Goal: Navigation & Orientation: Find specific page/section

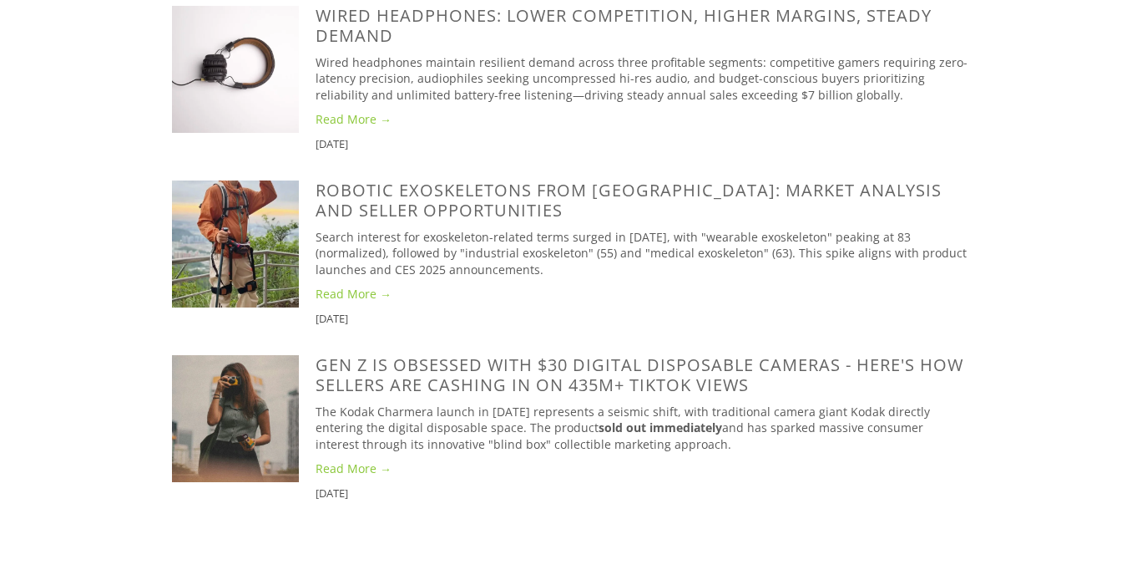
scroll to position [2207, 0]
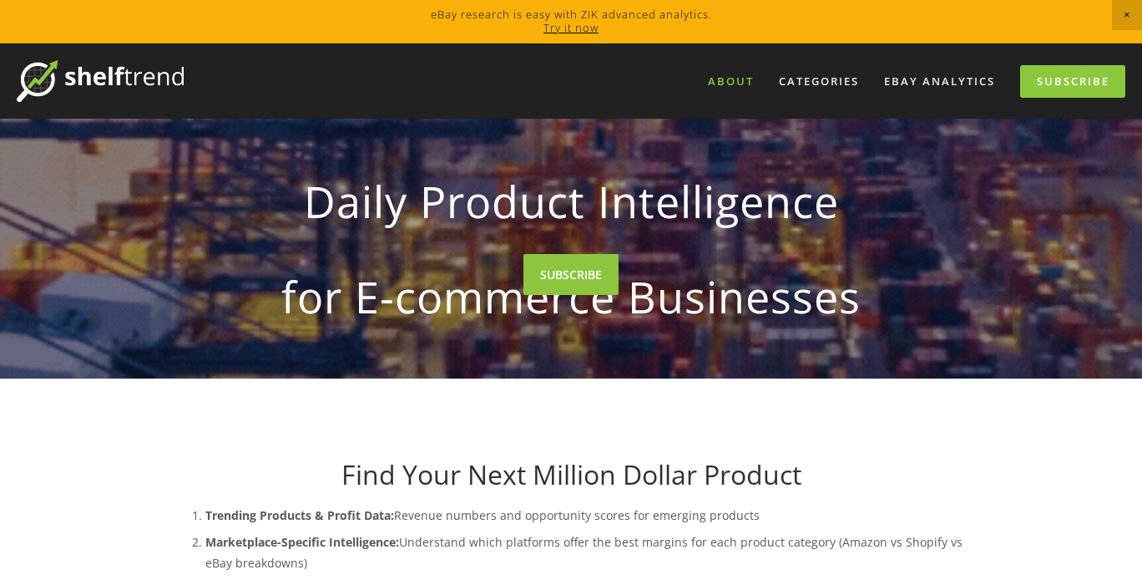
click at [741, 78] on link "About" at bounding box center [731, 82] width 68 height 28
